Goal: Transaction & Acquisition: Purchase product/service

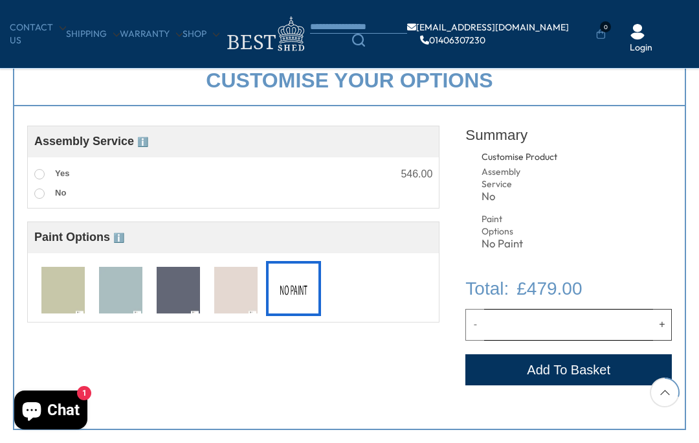
scroll to position [421, 0]
click at [586, 365] on button "Add to Cart" at bounding box center [568, 370] width 206 height 31
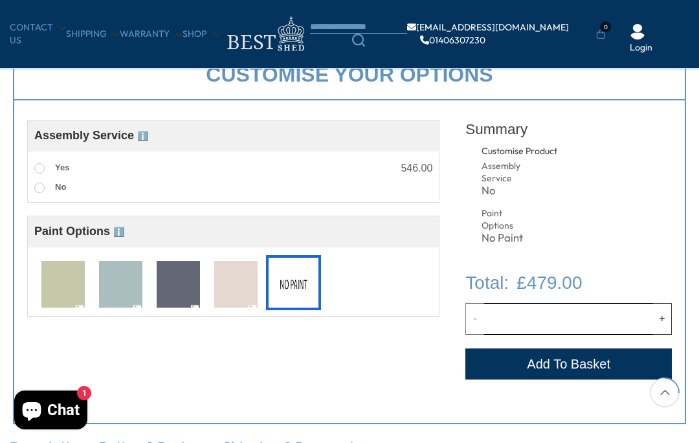
scroll to position [416, 0]
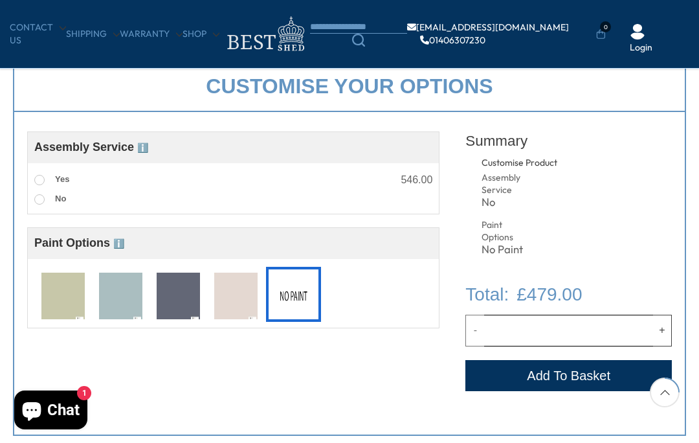
click at [577, 368] on button "Add to Cart" at bounding box center [568, 375] width 206 height 31
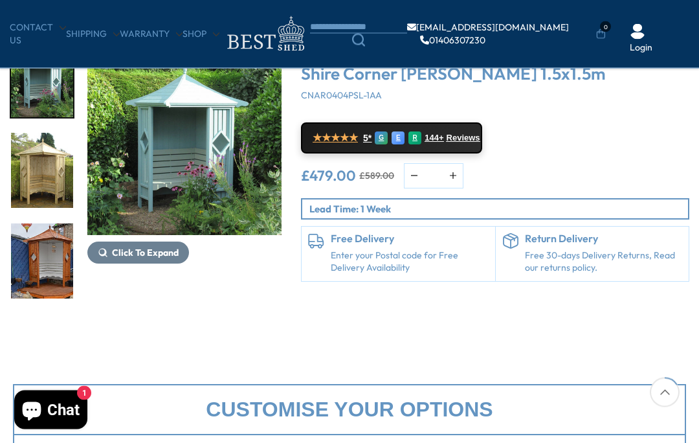
scroll to position [0, 0]
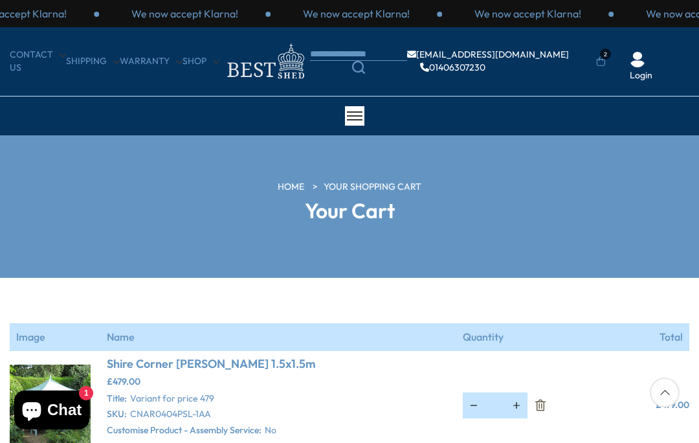
click at [606, 58] on span "2" at bounding box center [605, 54] width 11 height 11
click at [599, 58] on icon at bounding box center [601, 61] width 8 height 10
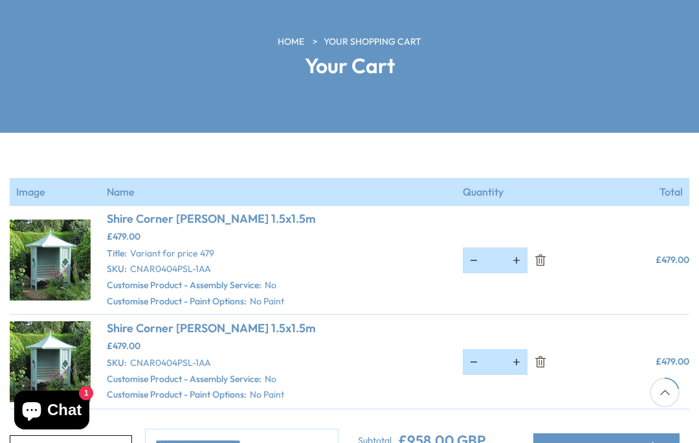
scroll to position [151, 0]
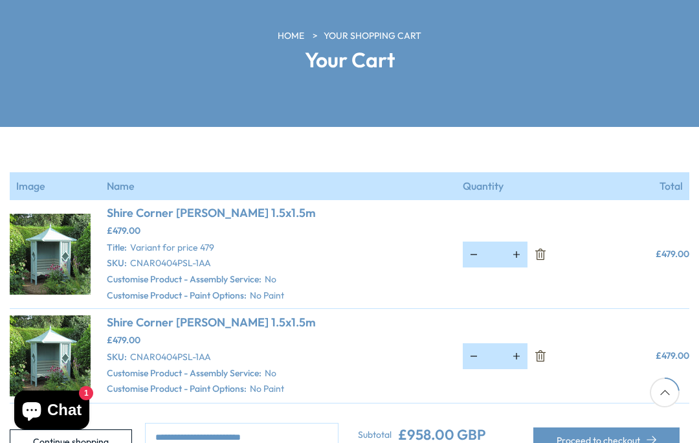
click at [545, 354] on icon "Remove Shire Corner Arbour 1.5x1.5m" at bounding box center [540, 355] width 13 height 13
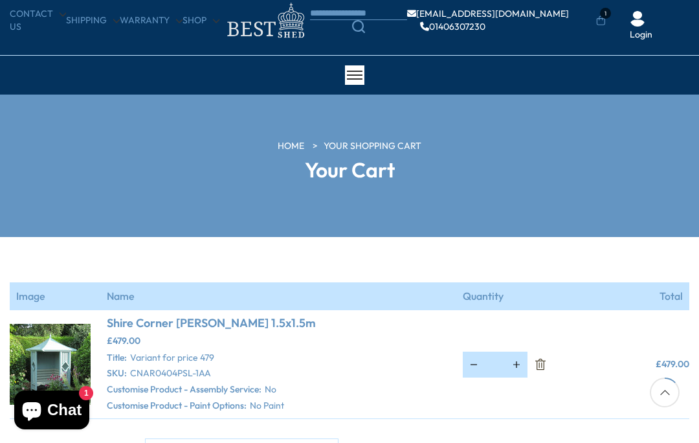
scroll to position [0, 0]
